Goal: Task Accomplishment & Management: Complete application form

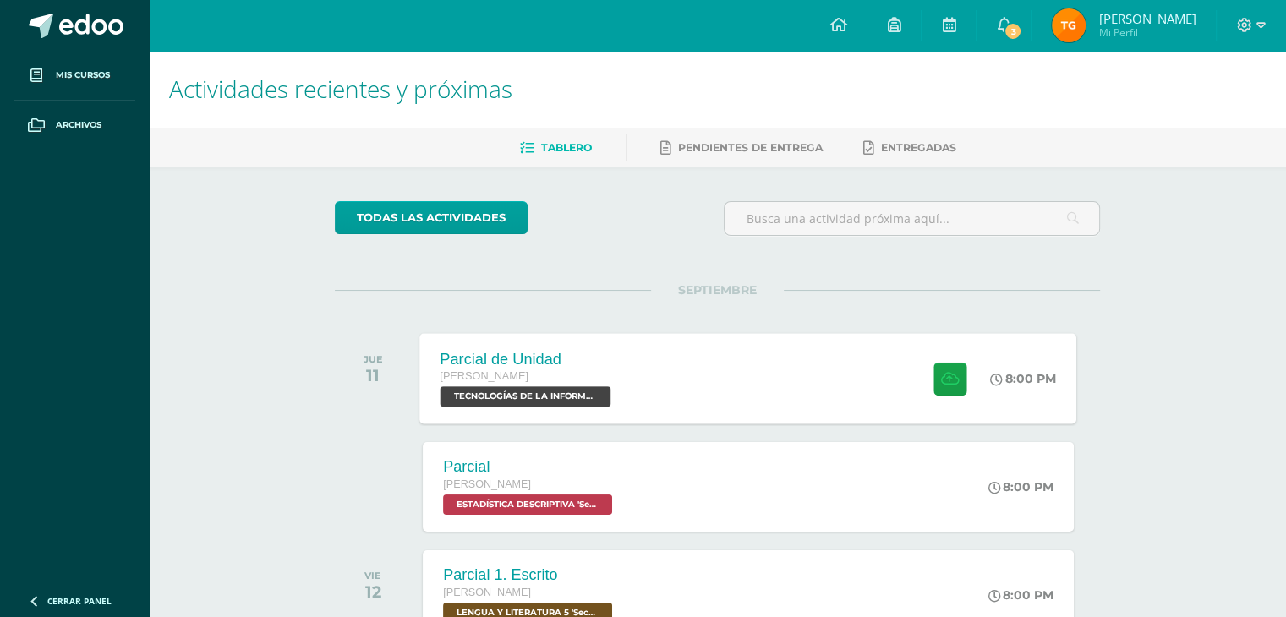
click at [677, 395] on div "Parcial de Unidad [PERSON_NAME] TECNOLOGÍAS DE LA INFORMACIÓN Y LA COMUNICACIÓN…" at bounding box center [748, 378] width 657 height 91
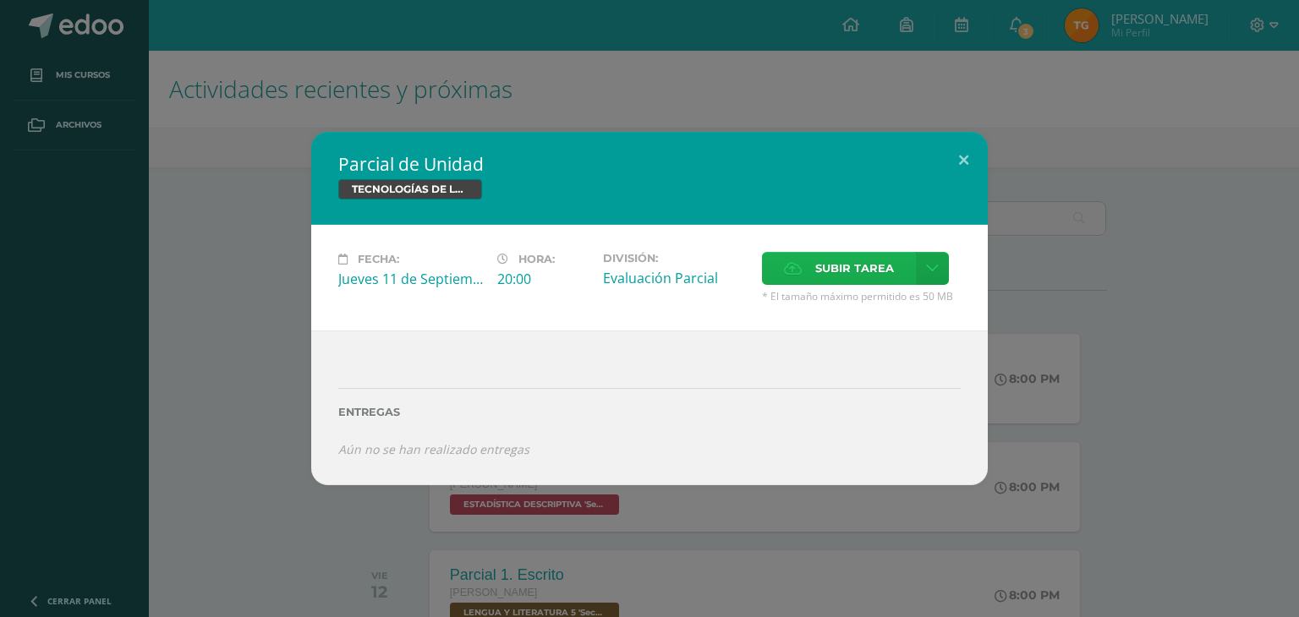
click at [869, 274] on span "Subir tarea" at bounding box center [854, 268] width 79 height 31
click at [0, 0] on input "Subir tarea" at bounding box center [0, 0] width 0 height 0
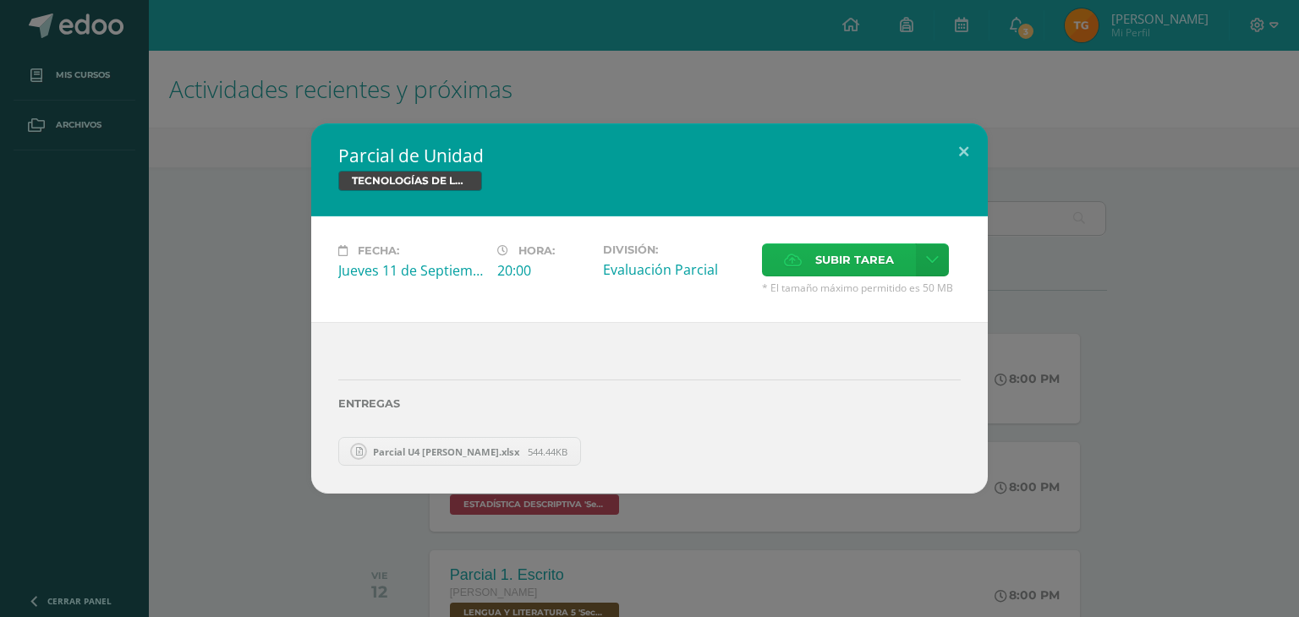
click at [838, 270] on span "Subir tarea" at bounding box center [854, 259] width 79 height 31
click at [0, 0] on input "Subir tarea" at bounding box center [0, 0] width 0 height 0
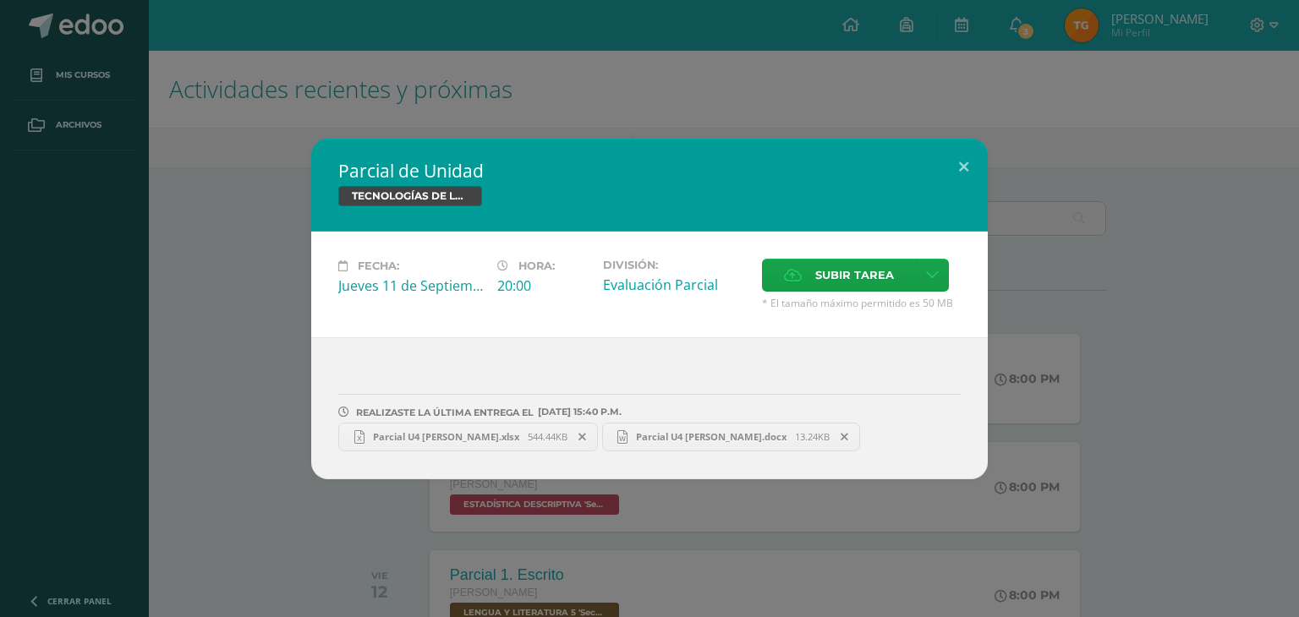
click at [518, 427] on link "Parcial U4 [PERSON_NAME].xlsx 544.44KB" at bounding box center [468, 437] width 260 height 29
click at [670, 431] on span "Parcial U4 [PERSON_NAME].docx" at bounding box center [711, 437] width 167 height 13
click at [841, 437] on icon at bounding box center [845, 437] width 8 height 12
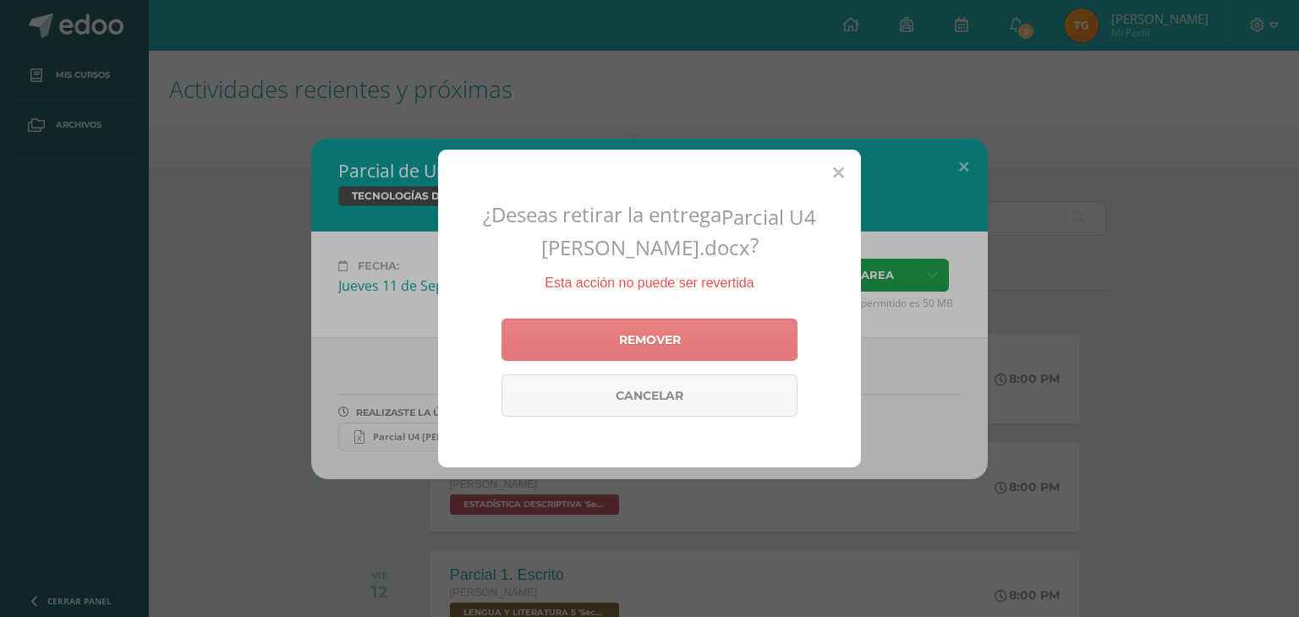
click at [734, 340] on link "Remover" at bounding box center [650, 340] width 296 height 42
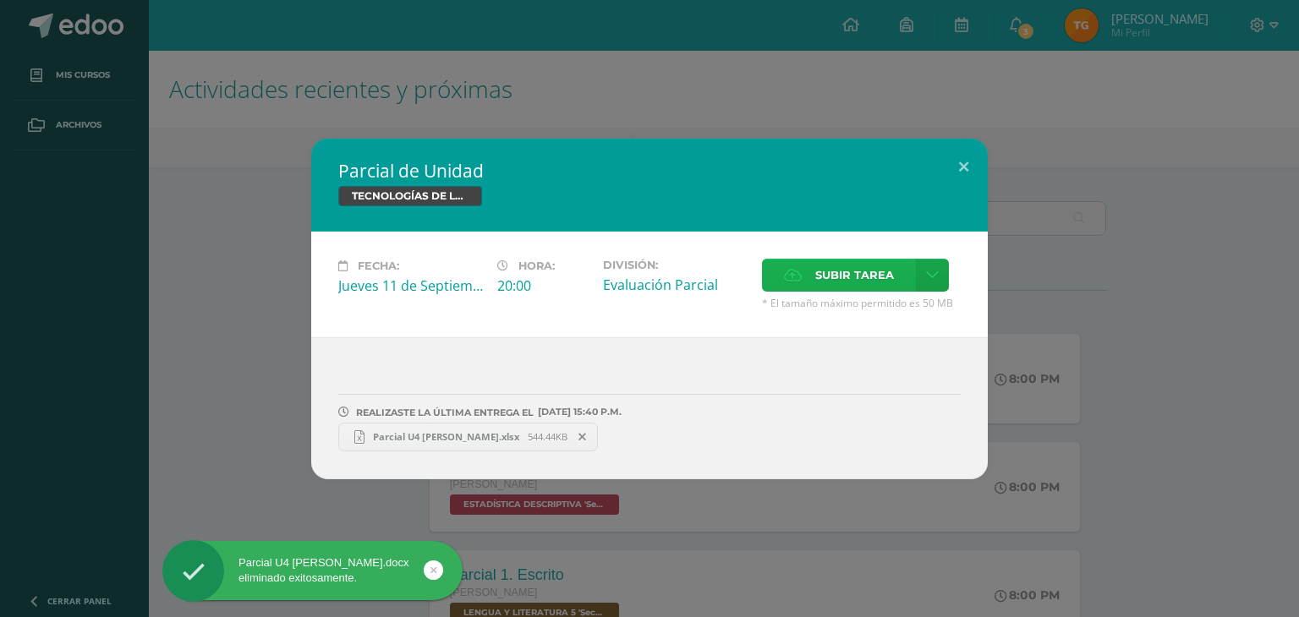
click at [869, 281] on span "Subir tarea" at bounding box center [854, 275] width 79 height 31
click at [0, 0] on input "Subir tarea" at bounding box center [0, 0] width 0 height 0
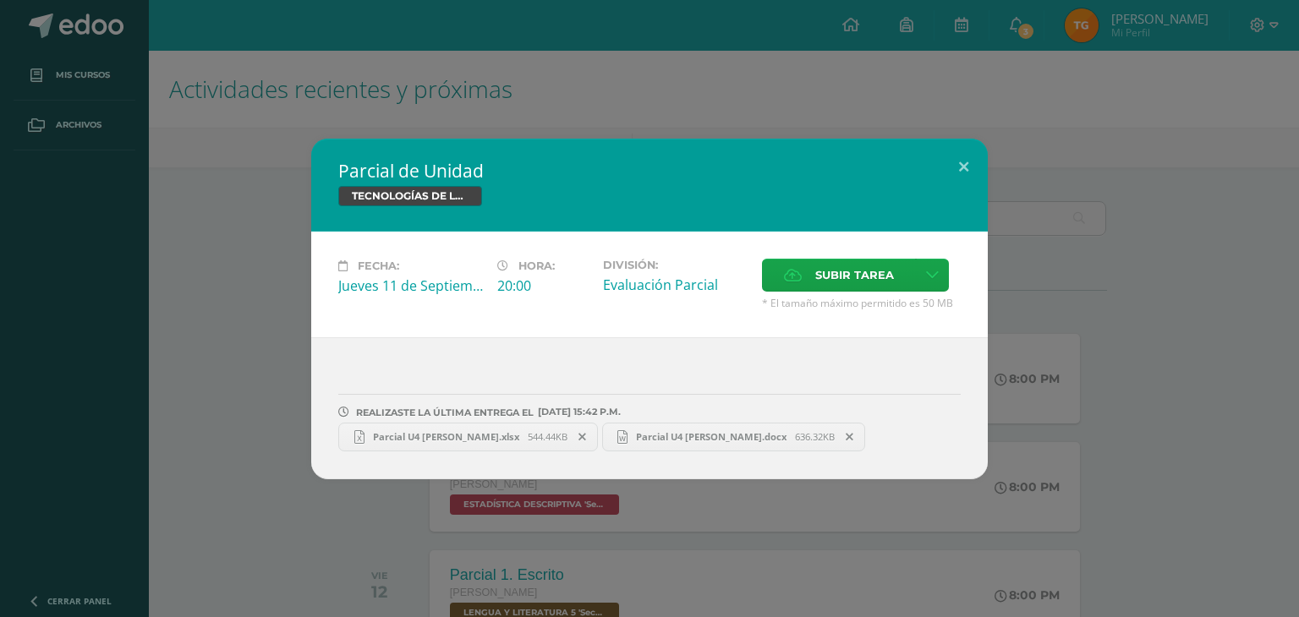
click at [650, 432] on span "Parcial U4 [PERSON_NAME].docx" at bounding box center [711, 437] width 167 height 13
